Goal: Check status: Check status

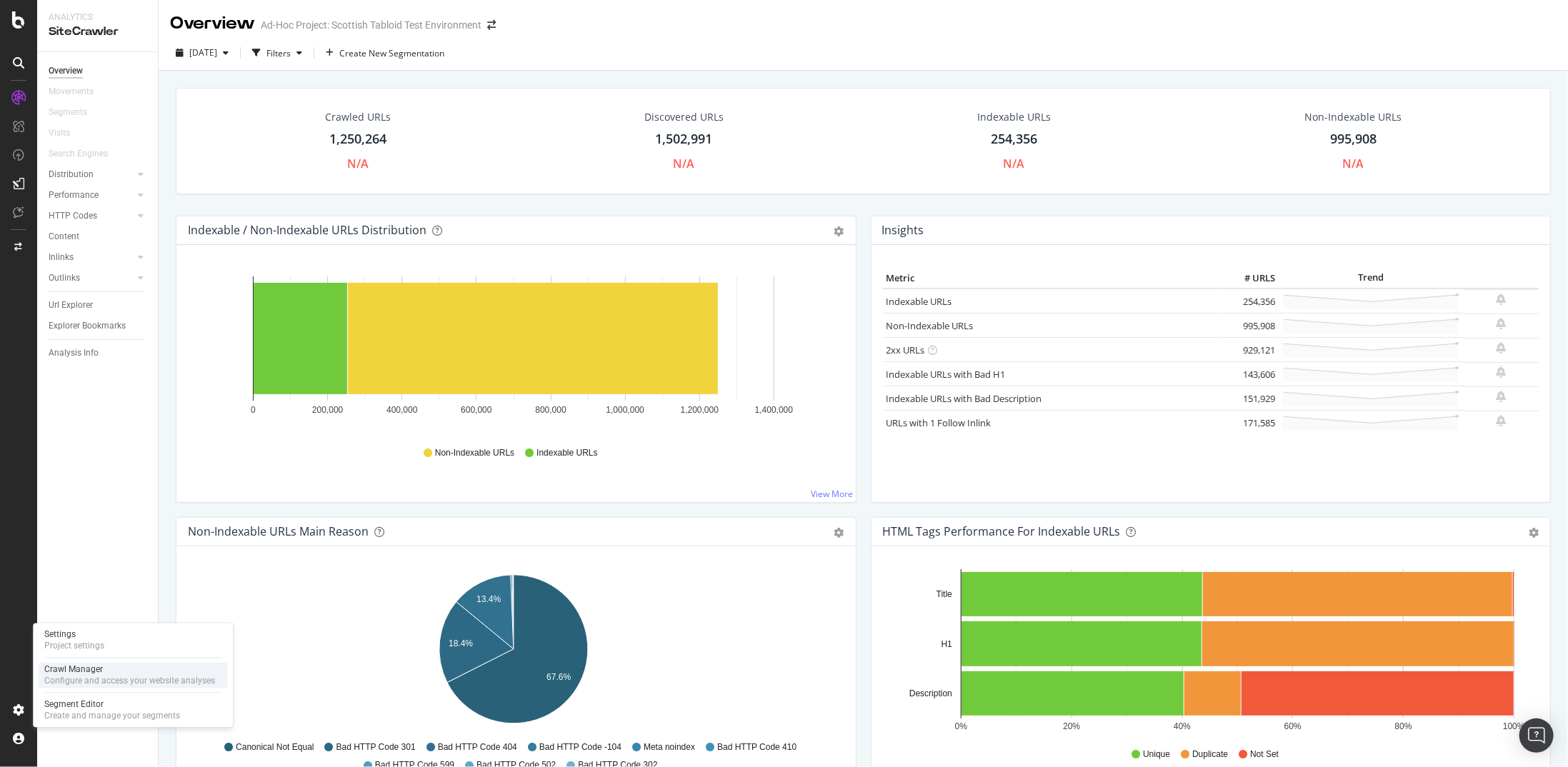
click at [110, 672] on div "Crawl Manager" at bounding box center [129, 670] width 170 height 12
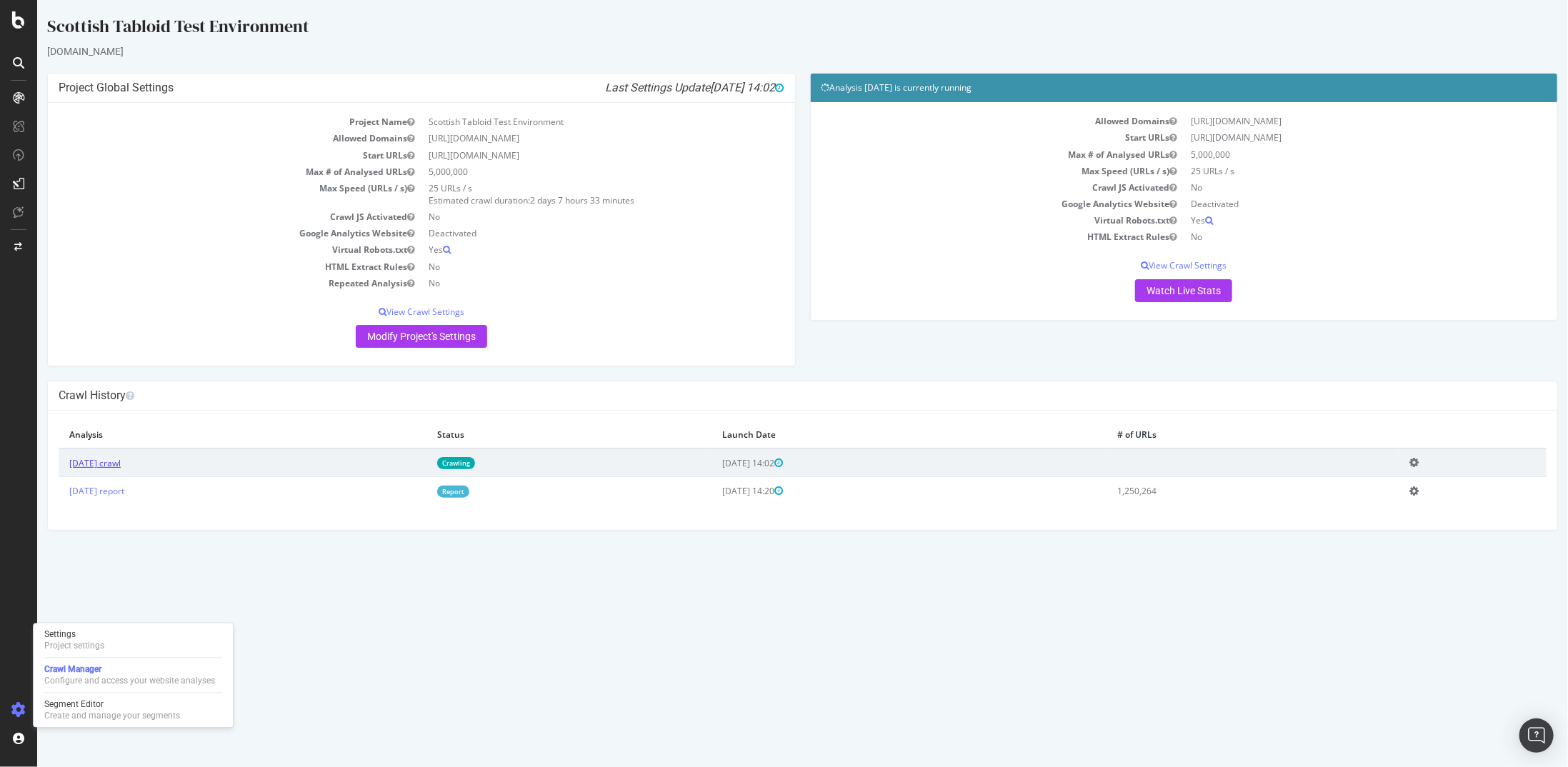
click at [120, 465] on link "[DATE] crawl" at bounding box center [94, 462] width 52 height 12
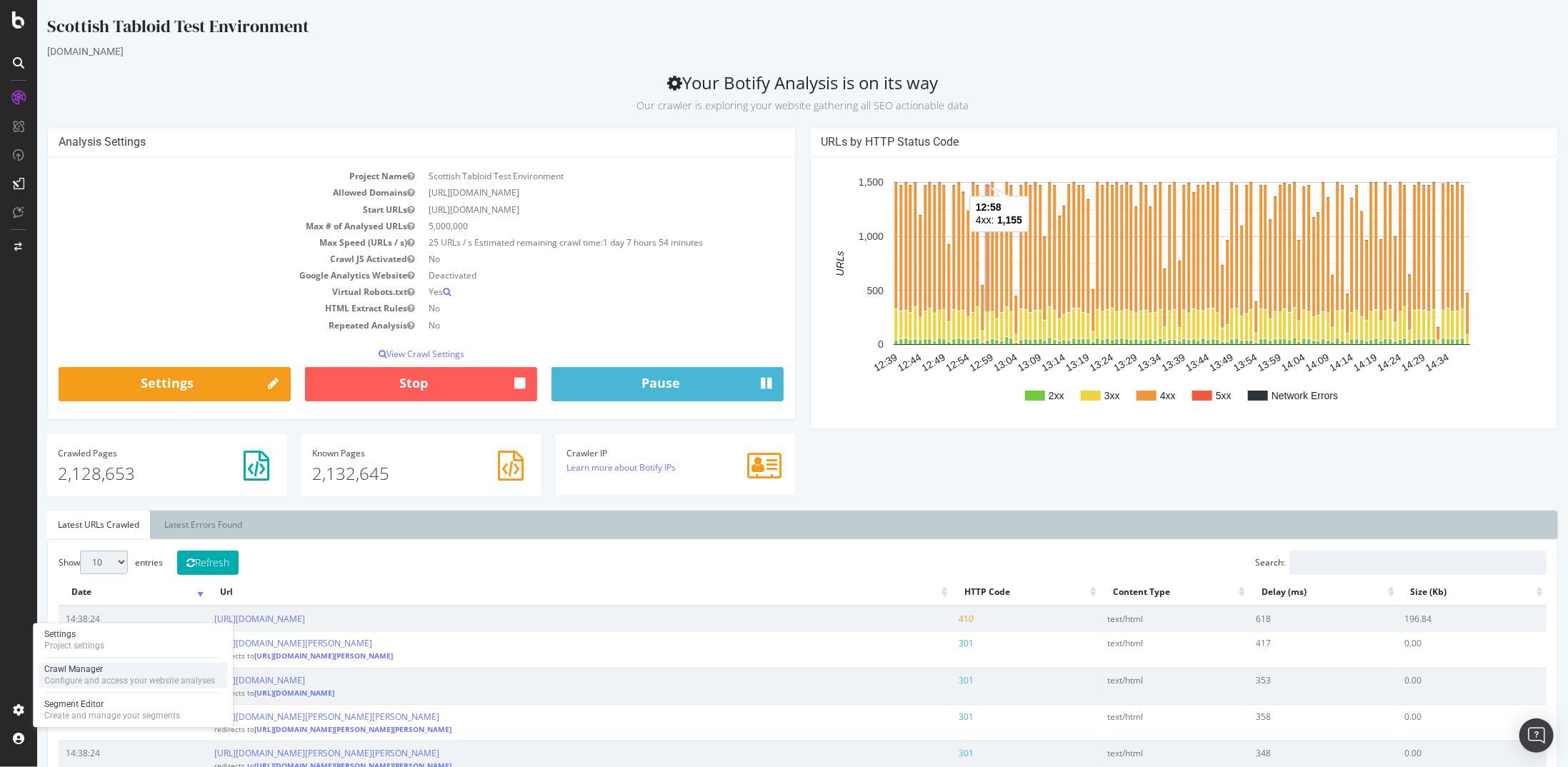
click at [86, 667] on div "Crawl Manager" at bounding box center [129, 670] width 170 height 12
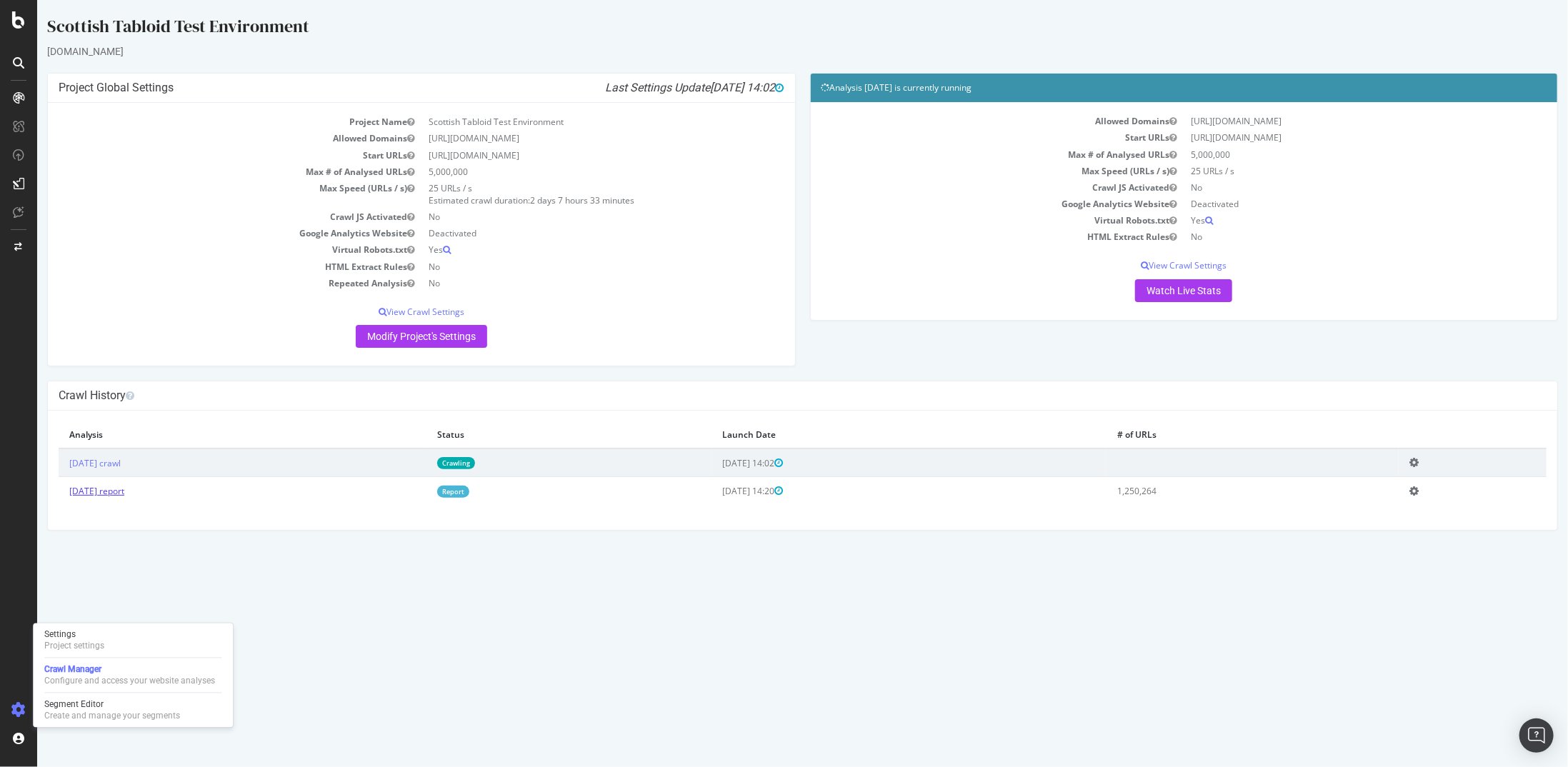
click at [93, 485] on link "[DATE] report" at bounding box center [96, 491] width 55 height 12
